Goal: Transaction & Acquisition: Purchase product/service

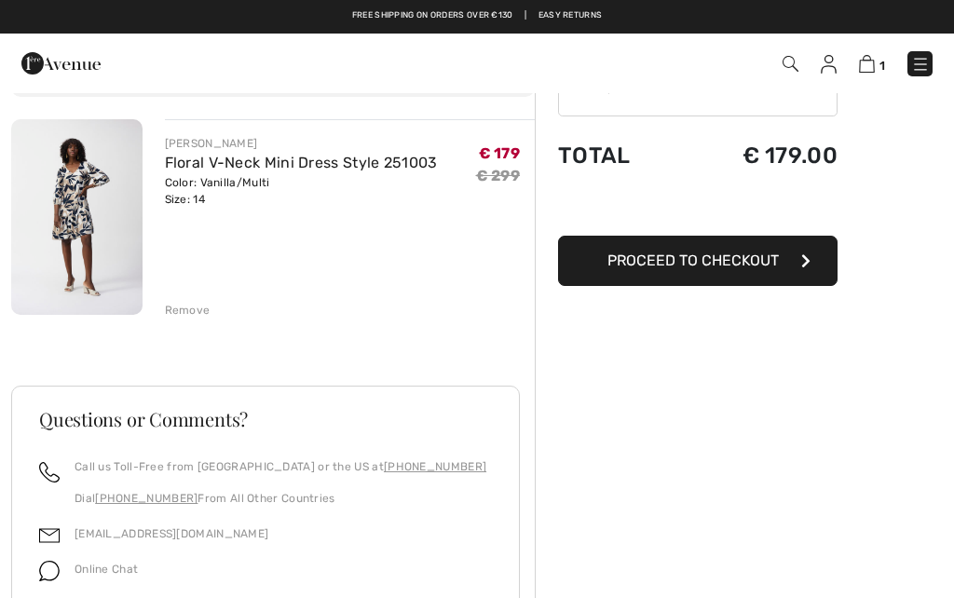
scroll to position [124, 0]
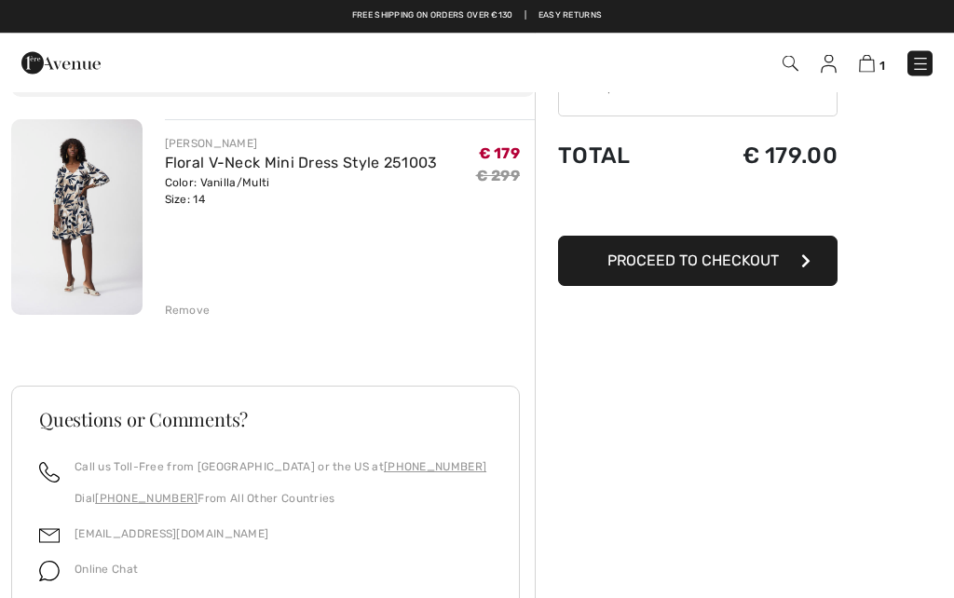
click at [747, 272] on button "Proceed to Checkout" at bounding box center [697, 262] width 279 height 50
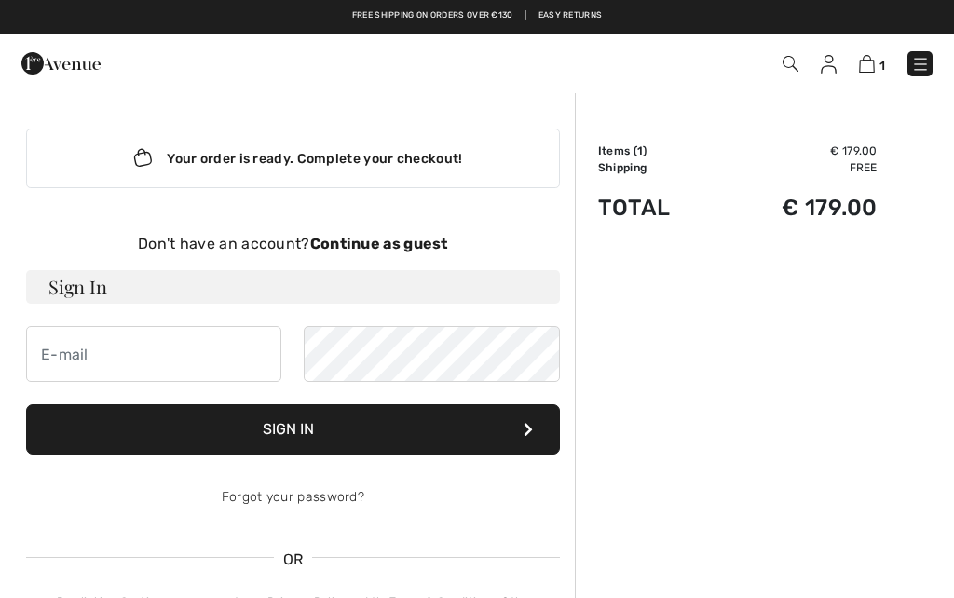
checkbox input "true"
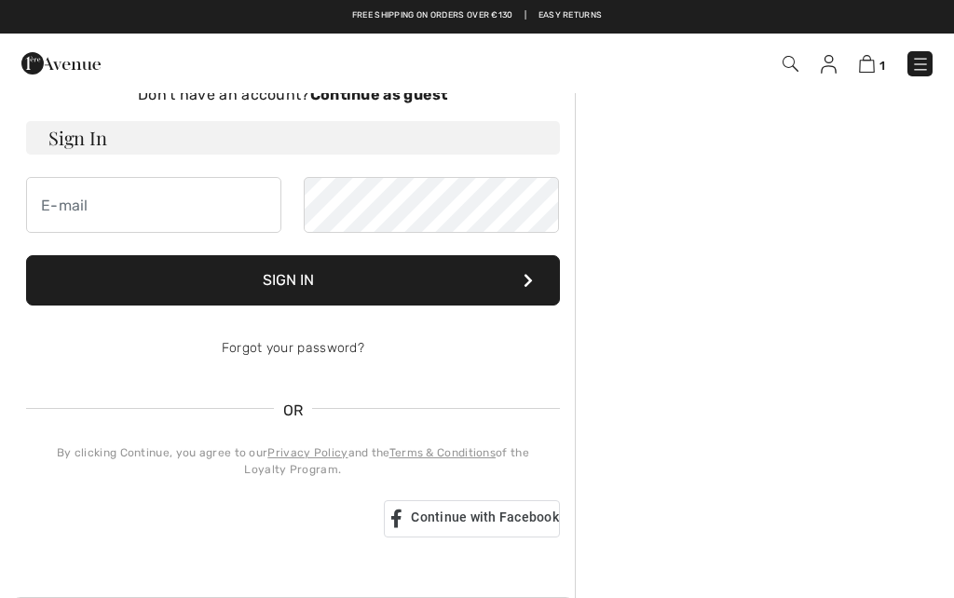
scroll to position [127, 0]
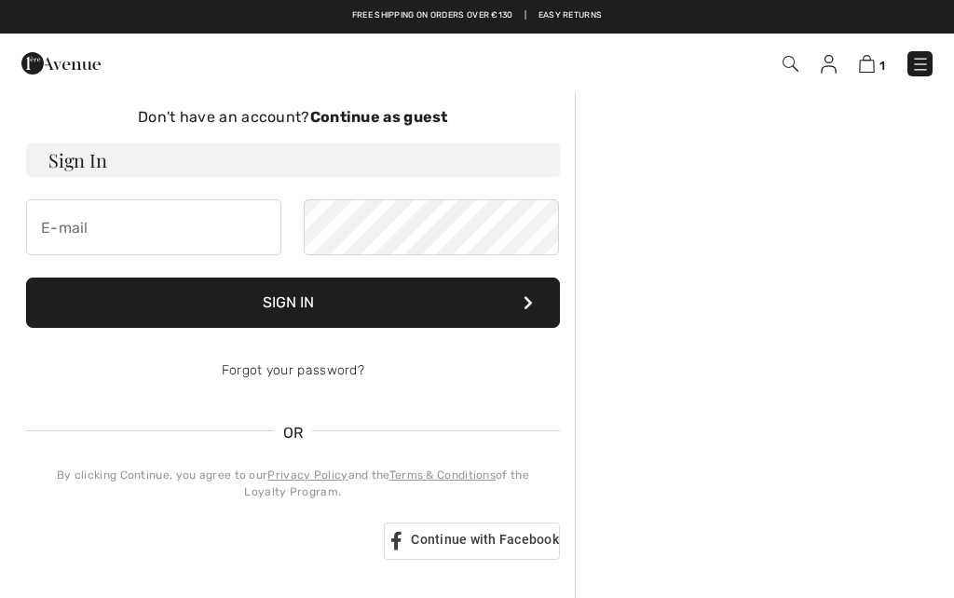
click at [384, 119] on strong "Continue as guest" at bounding box center [379, 117] width 138 height 18
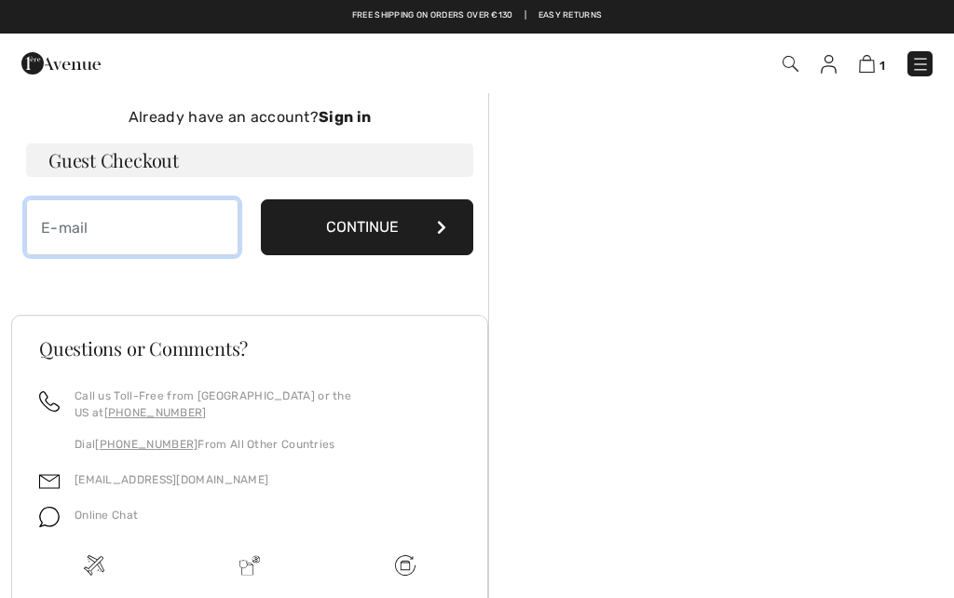
click at [104, 234] on input "email" at bounding box center [132, 227] width 212 height 56
type input "herlindamestdagh@hotmail.com"
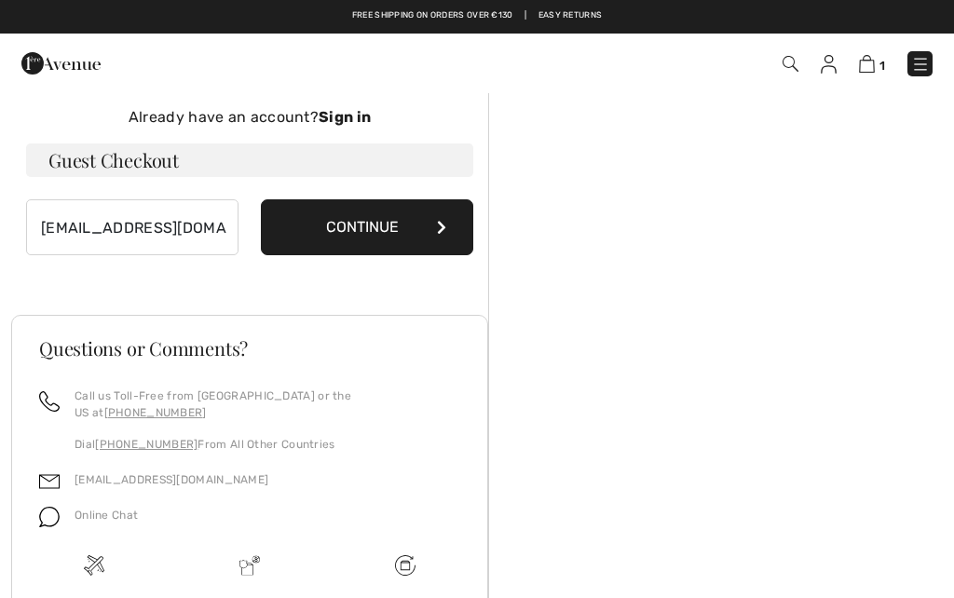
click at [374, 234] on button "Continue" at bounding box center [367, 227] width 212 height 56
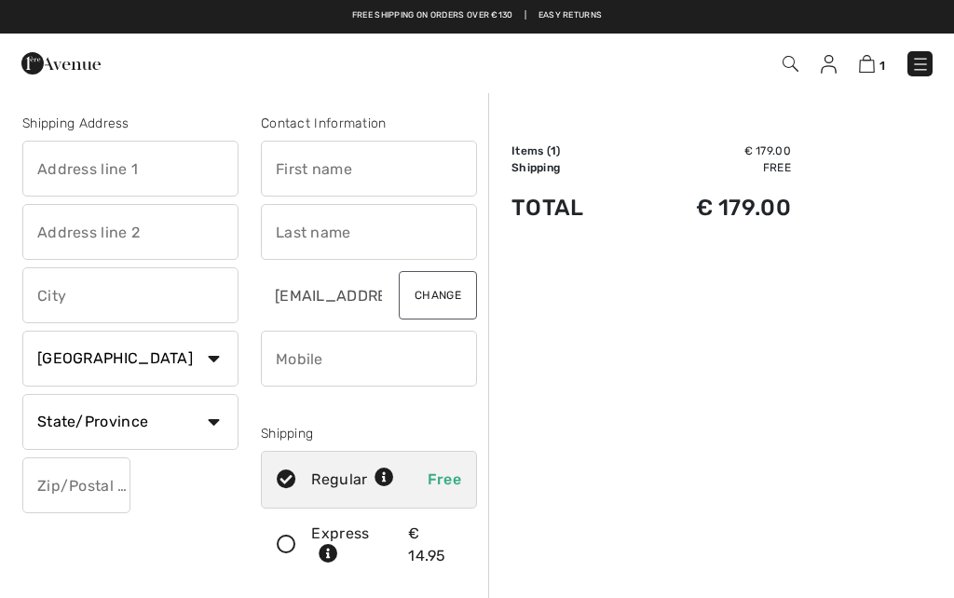
click at [145, 168] on input "text" at bounding box center [130, 169] width 216 height 56
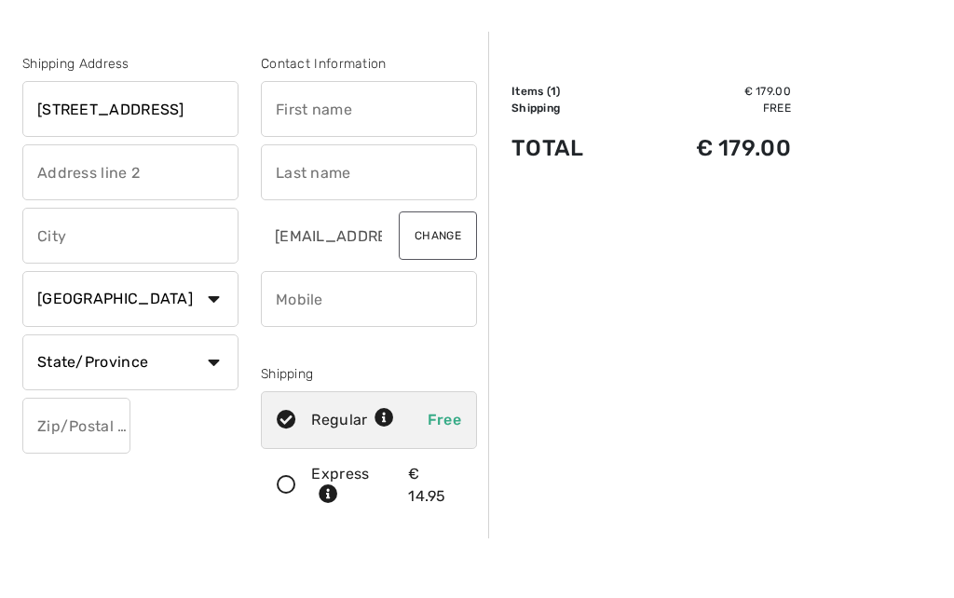
type input "[STREET_ADDRESS]"
click at [379, 141] on input "text" at bounding box center [369, 169] width 216 height 56
type input "Herlinda"
click at [369, 204] on input "text" at bounding box center [369, 232] width 216 height 56
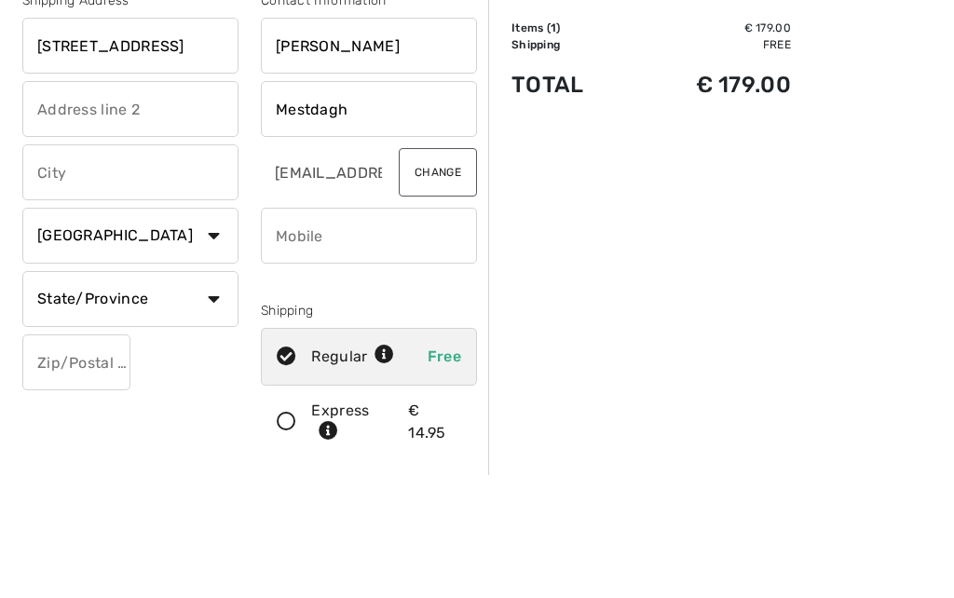
type input "Mestdagh"
click at [129, 267] on input "text" at bounding box center [130, 295] width 216 height 56
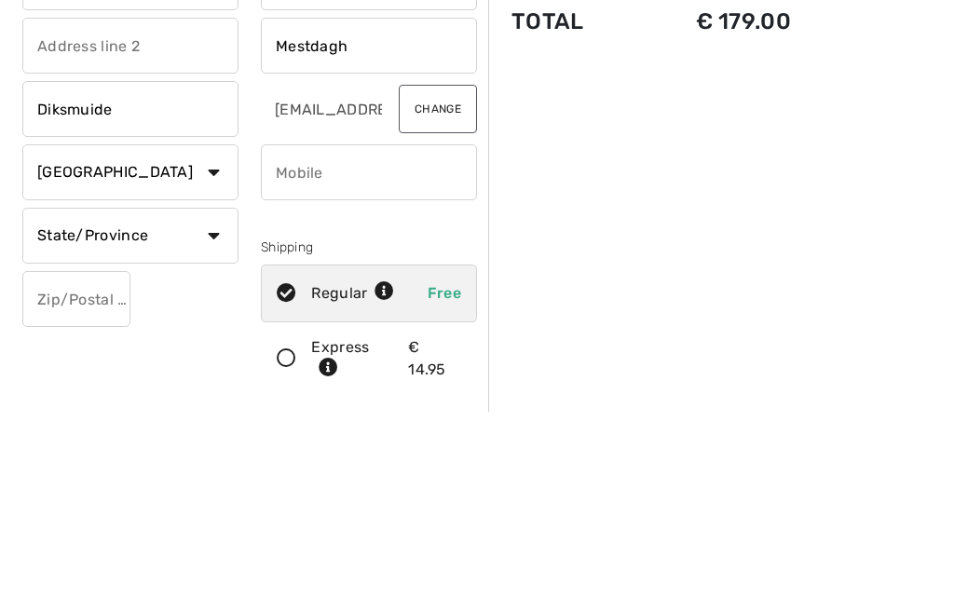
type input "Diksmuide"
click at [219, 331] on select "Country Canada United States Afghanistan Aland Islands Albania Algeria American…" at bounding box center [130, 359] width 216 height 56
select select "BE"
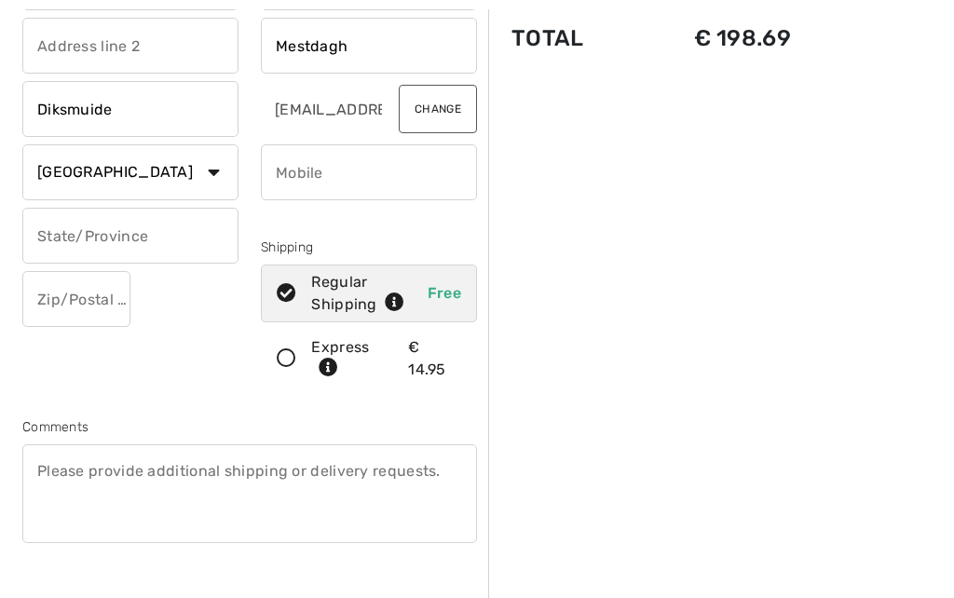
click at [354, 172] on input "phone" at bounding box center [369, 172] width 216 height 56
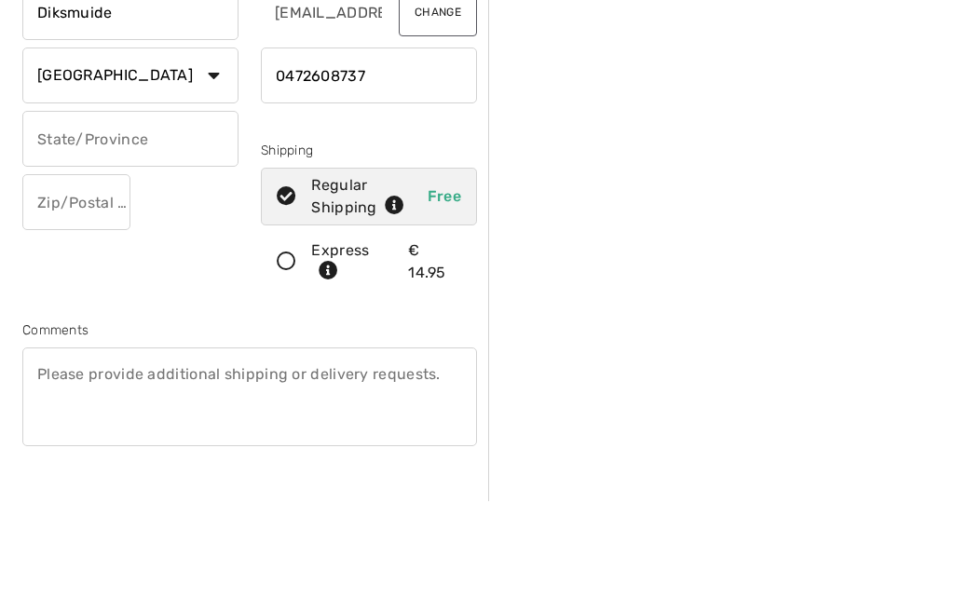
type input "0472608737"
click at [88, 271] on input "text" at bounding box center [76, 299] width 108 height 56
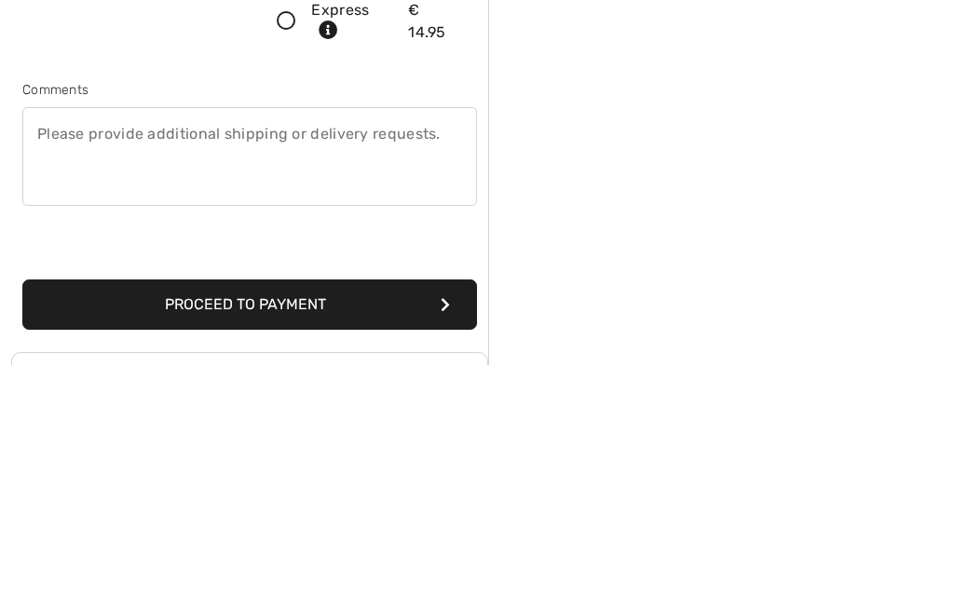
scroll to position [299, 0]
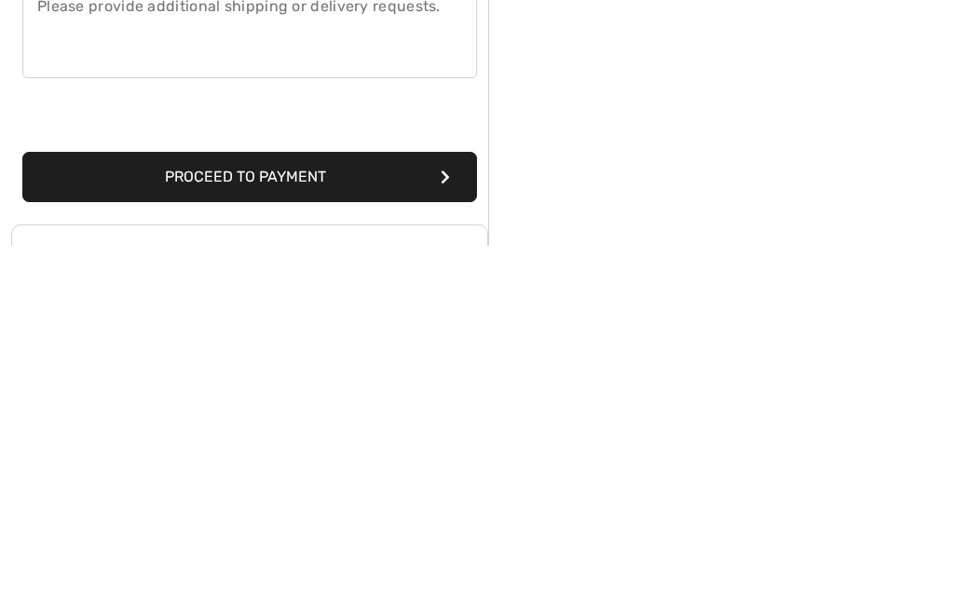
type input "8600"
click at [283, 504] on button "Proceed to Payment" at bounding box center [249, 529] width 455 height 50
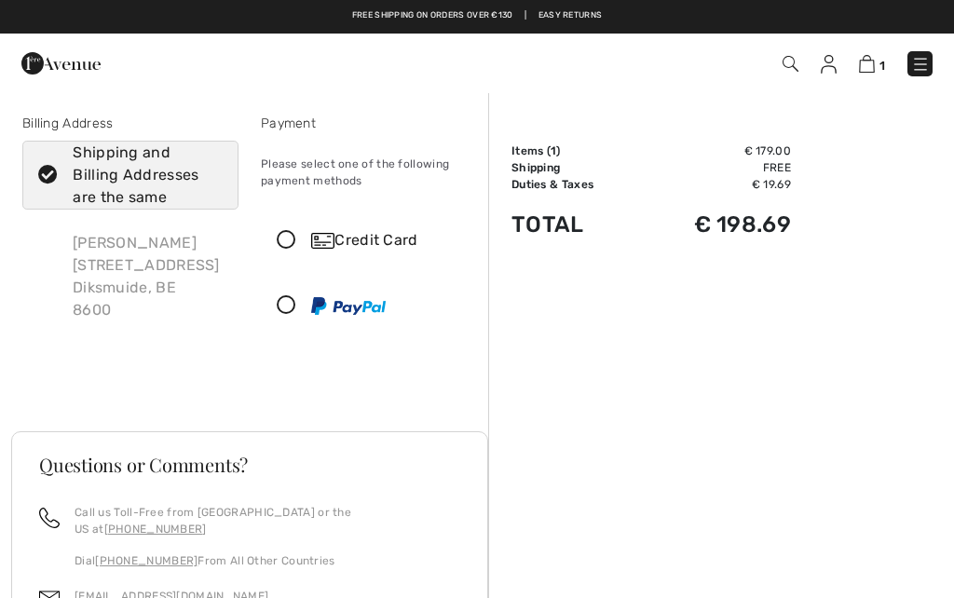
click at [297, 239] on icon at bounding box center [286, 241] width 49 height 20
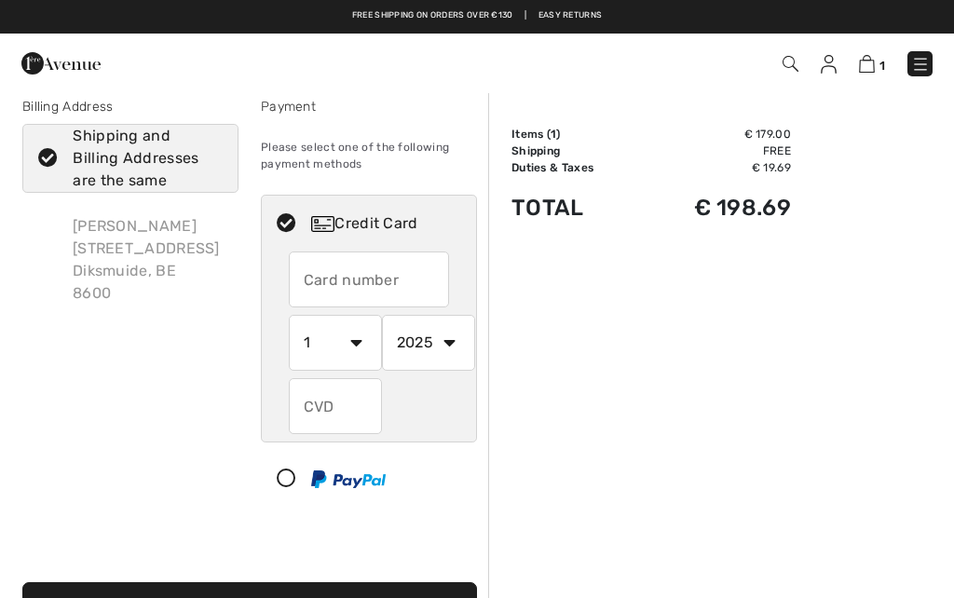
scroll to position [13, 0]
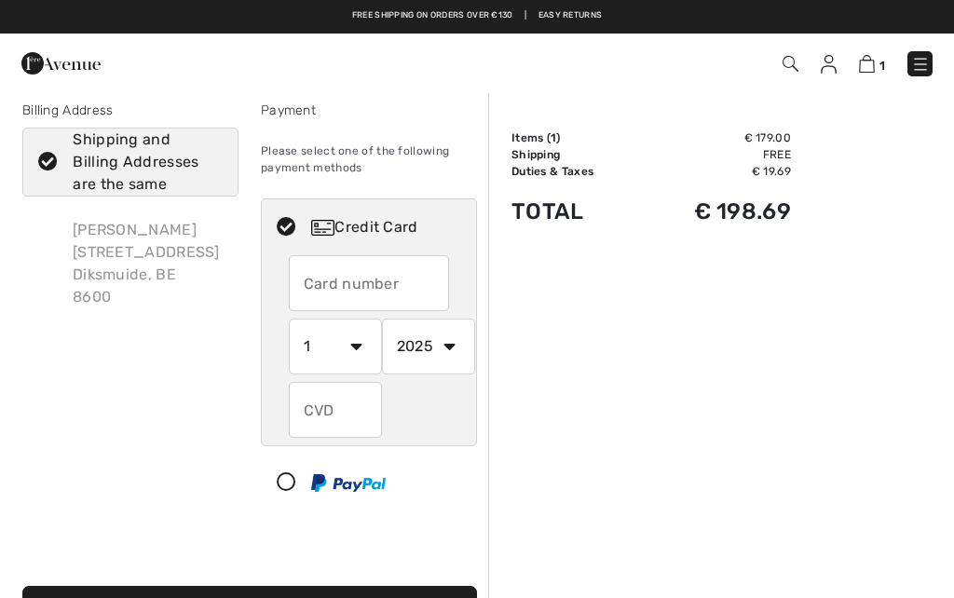
click at [294, 492] on icon at bounding box center [286, 483] width 49 height 20
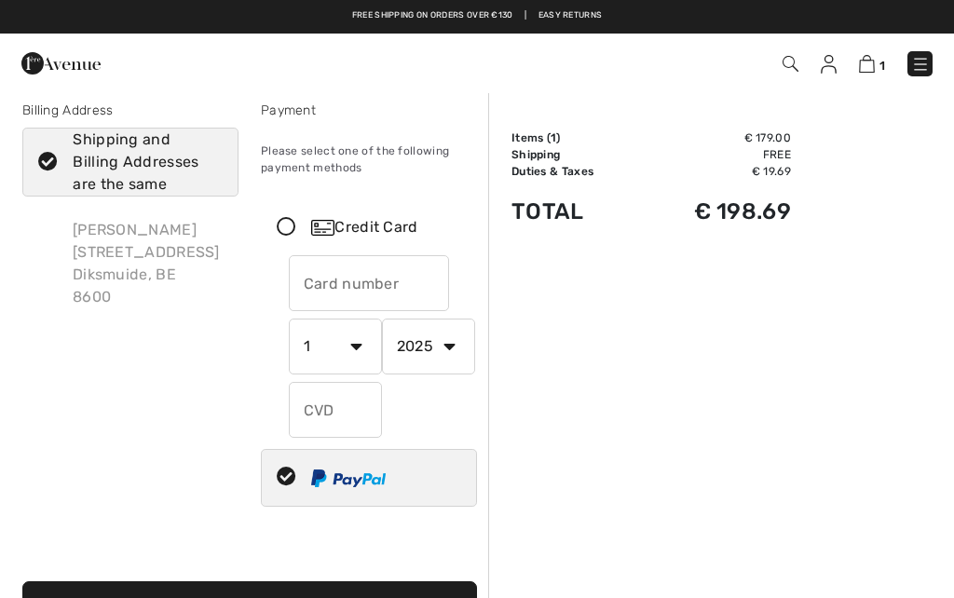
select select "1"
select select "2025"
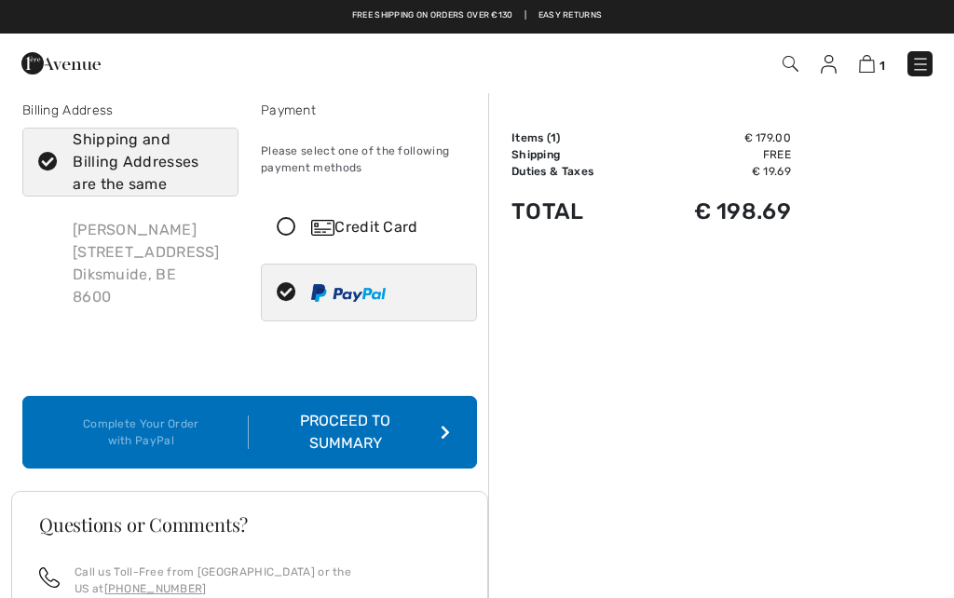
click at [405, 450] on div "Proceed to Summary" at bounding box center [349, 432] width 201 height 45
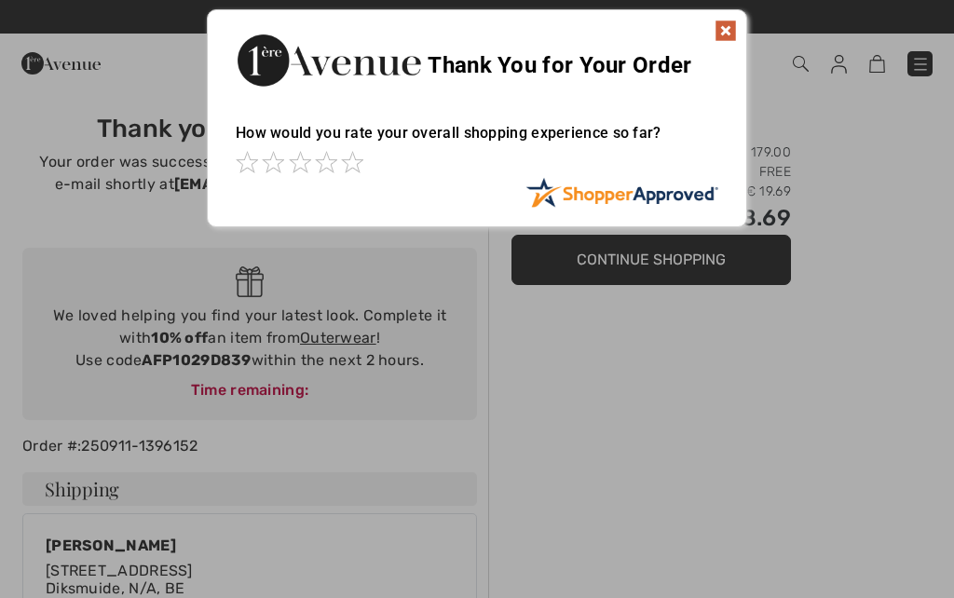
click at [727, 34] on img at bounding box center [725, 31] width 22 height 22
